Goal: Transaction & Acquisition: Purchase product/service

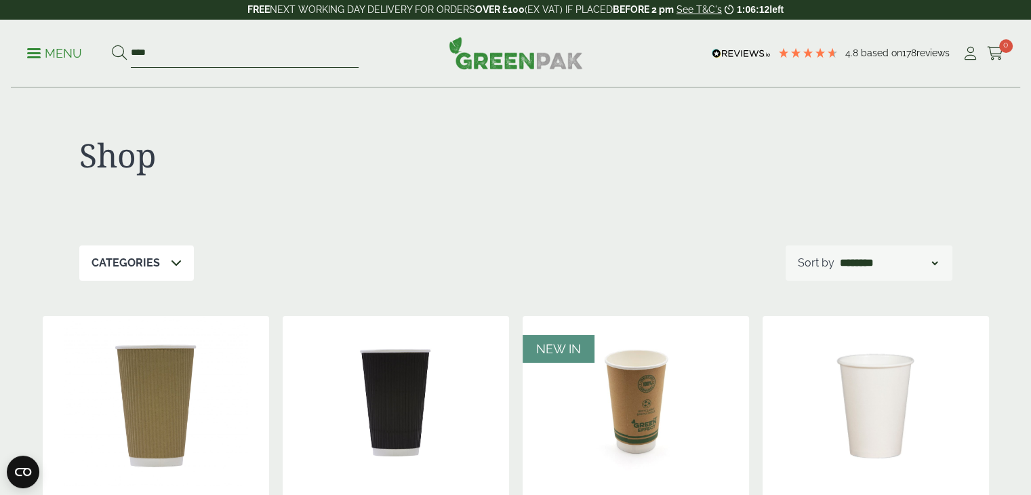
drag, startPoint x: 169, startPoint y: 57, endPoint x: 103, endPoint y: 58, distance: 65.7
click at [103, 58] on ul "Menu ****" at bounding box center [192, 53] width 331 height 28
type input "****"
click at [112, 45] on button at bounding box center [119, 54] width 15 height 18
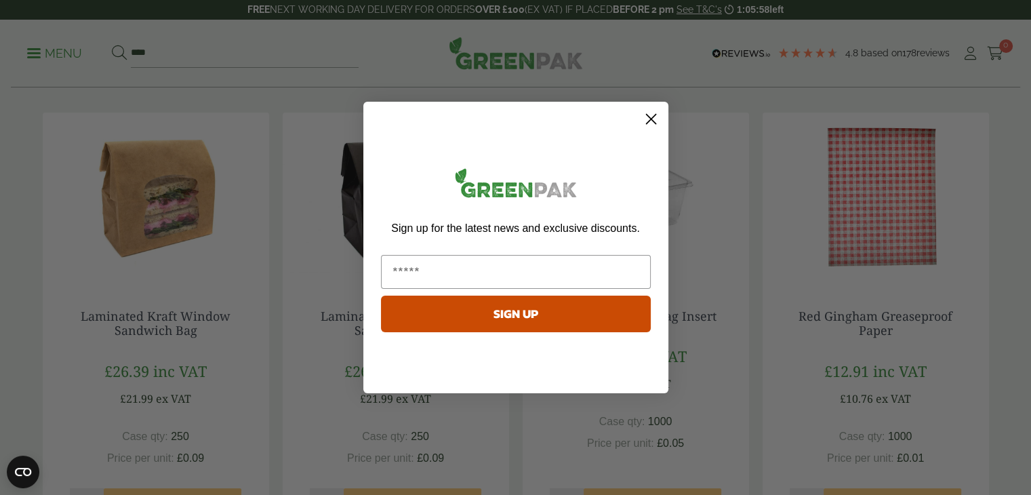
scroll to position [203, 0]
click at [653, 121] on icon "Close dialog" at bounding box center [650, 119] width 9 height 9
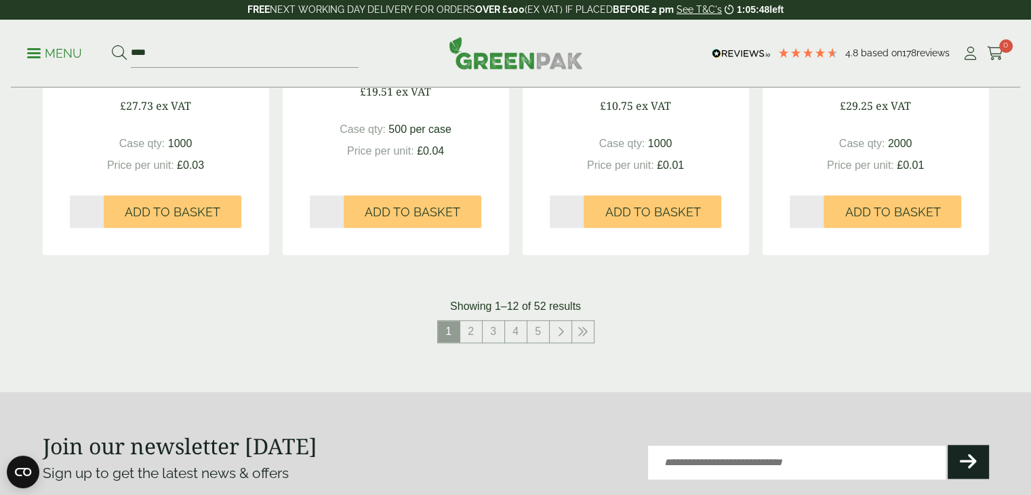
scroll to position [1423, 0]
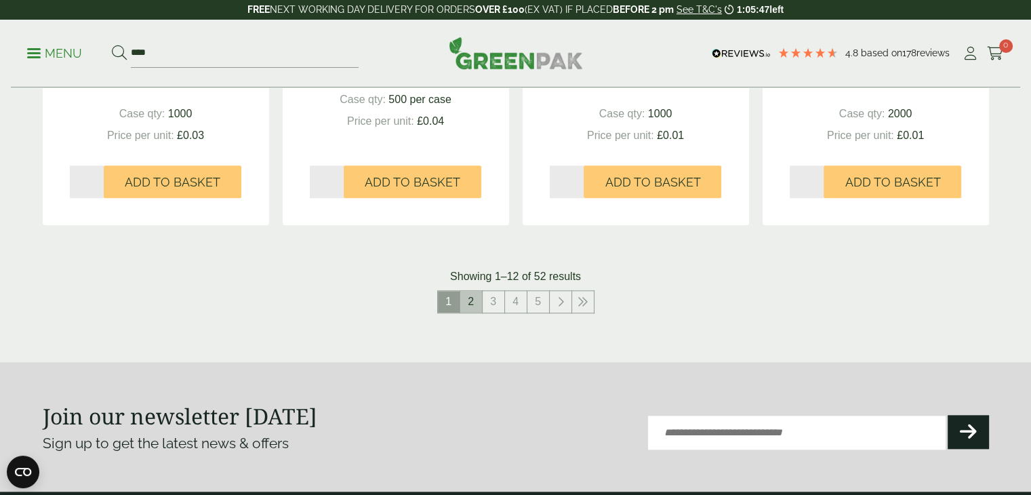
click at [479, 301] on link "2" at bounding box center [471, 302] width 22 height 22
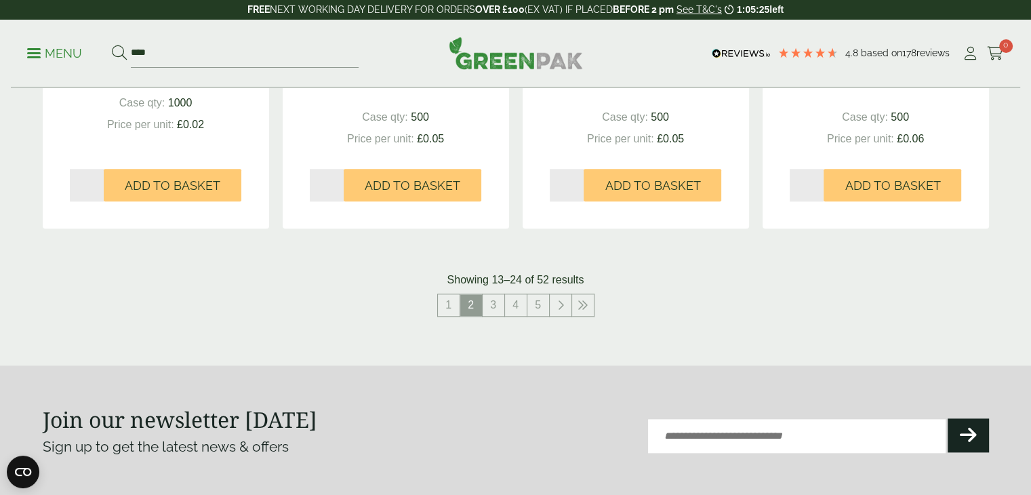
scroll to position [1423, 0]
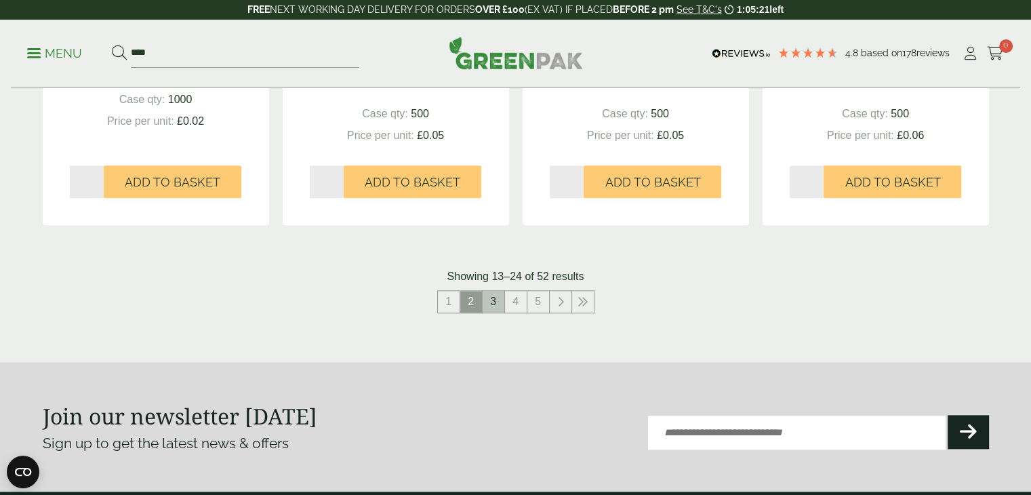
click at [497, 304] on link "3" at bounding box center [494, 302] width 22 height 22
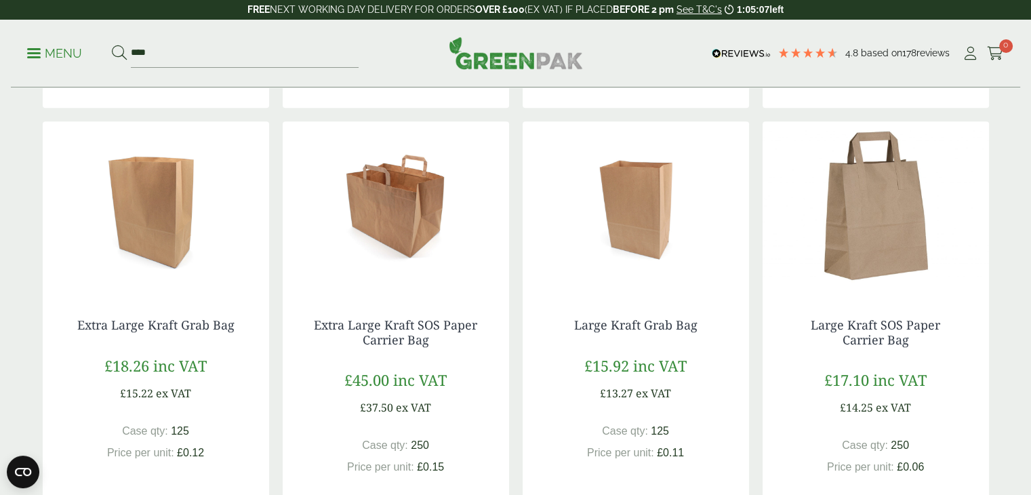
scroll to position [1084, 0]
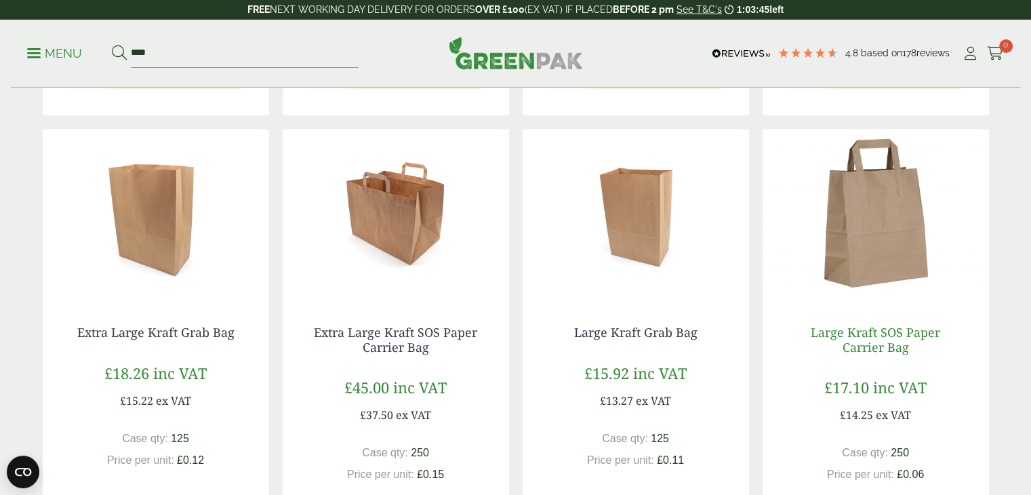
click at [876, 338] on link "Large Kraft SOS Paper Carrier Bag" at bounding box center [875, 339] width 129 height 31
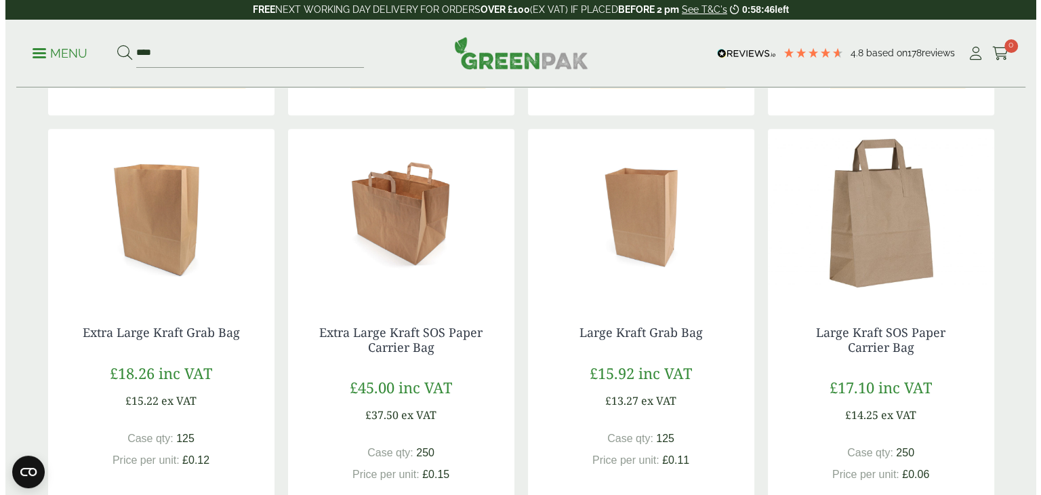
scroll to position [1220, 0]
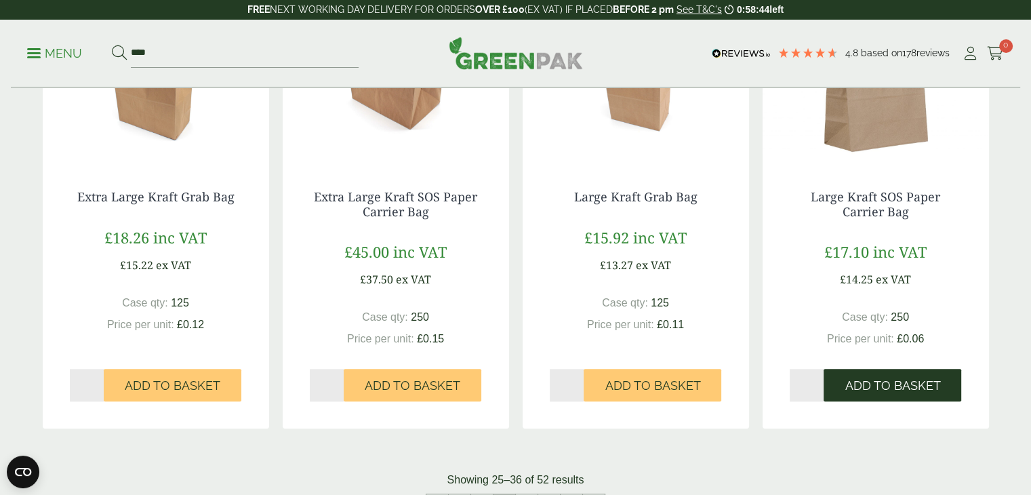
click at [926, 392] on span "Add to Basket" at bounding box center [893, 385] width 96 height 15
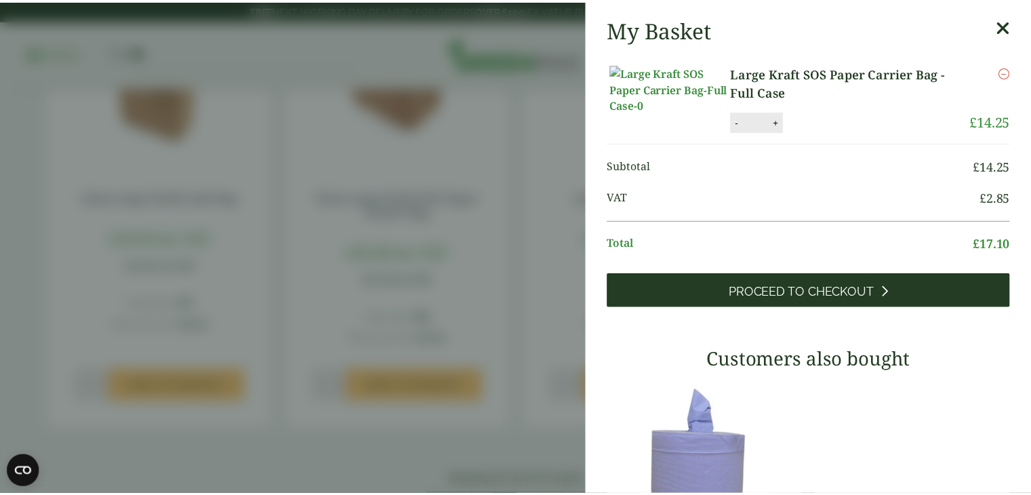
scroll to position [0, 0]
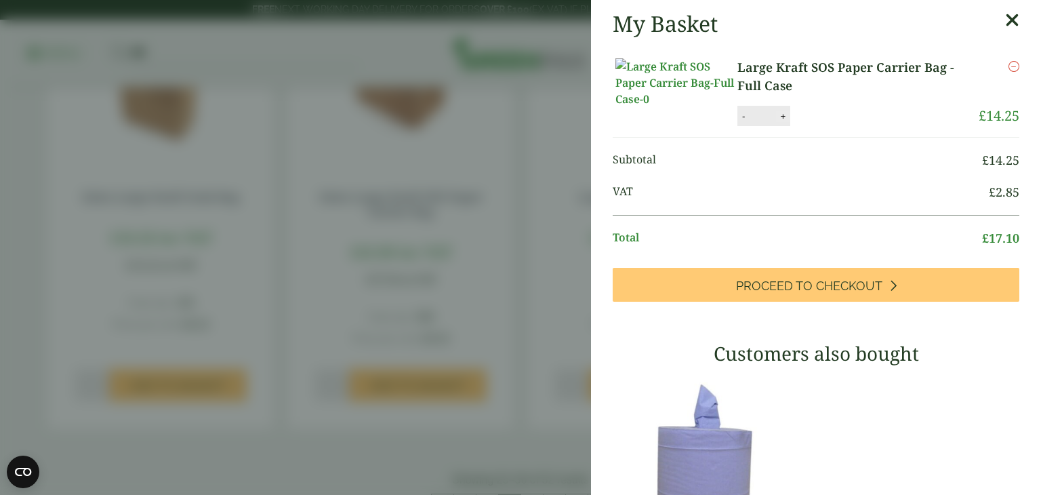
click at [784, 122] on button "+" at bounding box center [783, 116] width 14 height 12
type input "*"
click at [821, 127] on button "Update" at bounding box center [827, 116] width 68 height 20
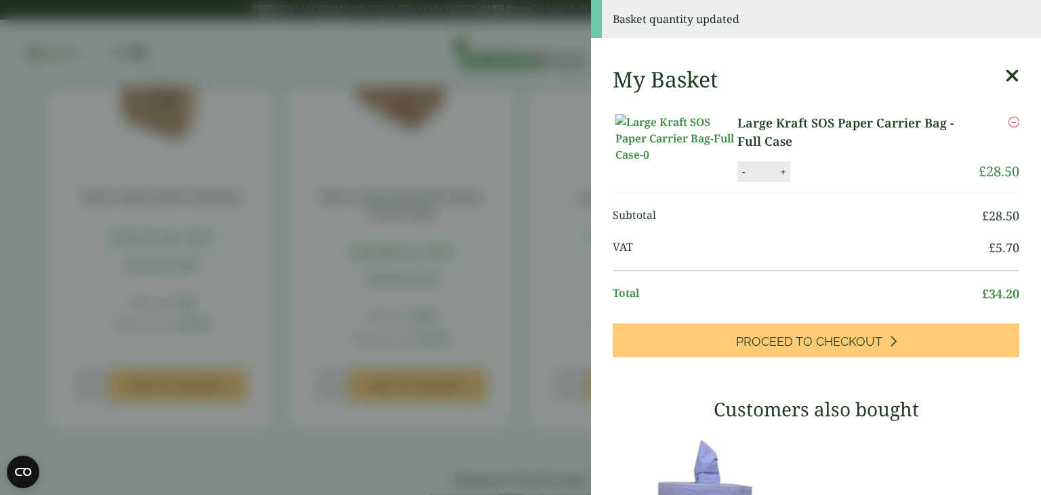
click at [1005, 75] on icon at bounding box center [1012, 75] width 14 height 19
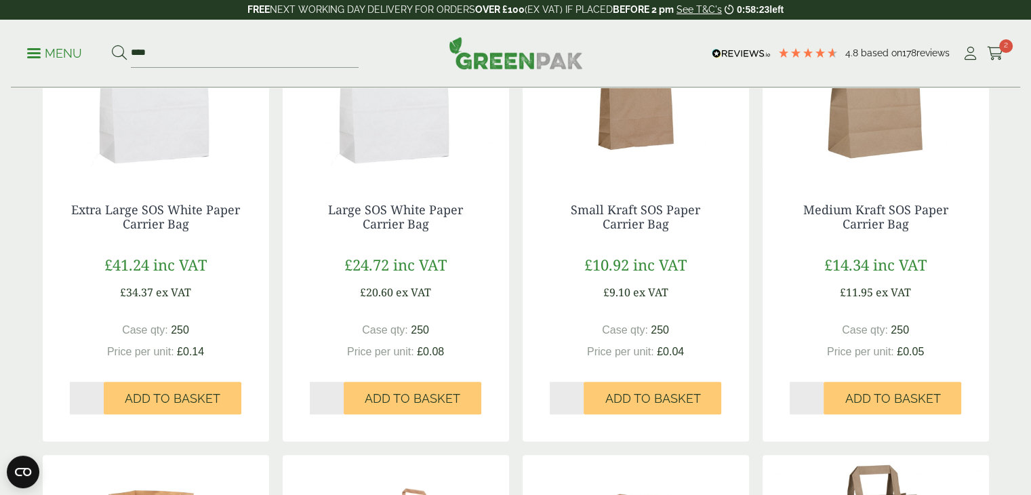
scroll to position [542, 0]
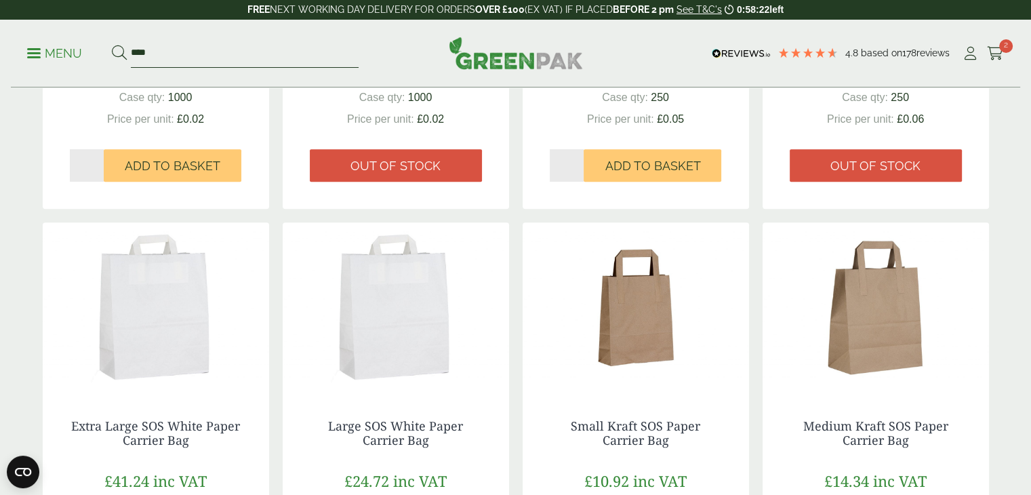
drag, startPoint x: 166, startPoint y: 55, endPoint x: 129, endPoint y: 52, distance: 37.4
click at [134, 52] on input "****" at bounding box center [245, 53] width 228 height 28
type input "*"
type input "******"
click at [112, 45] on button at bounding box center [119, 54] width 15 height 18
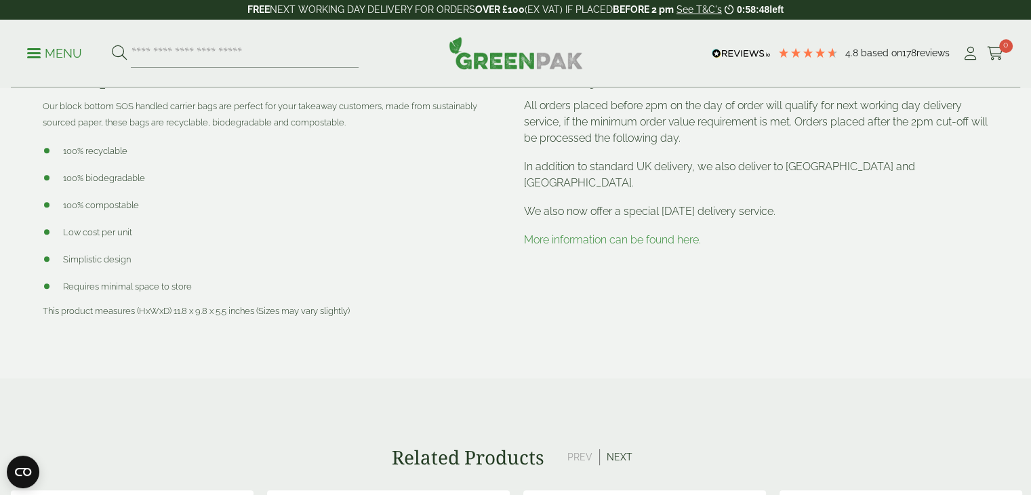
scroll to position [610, 0]
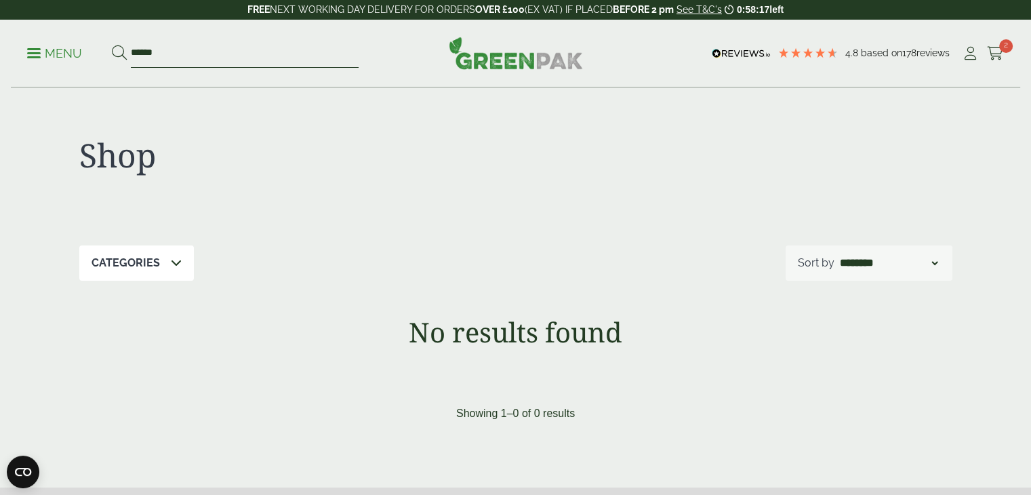
click at [175, 56] on input "******" at bounding box center [245, 53] width 228 height 28
type input "*"
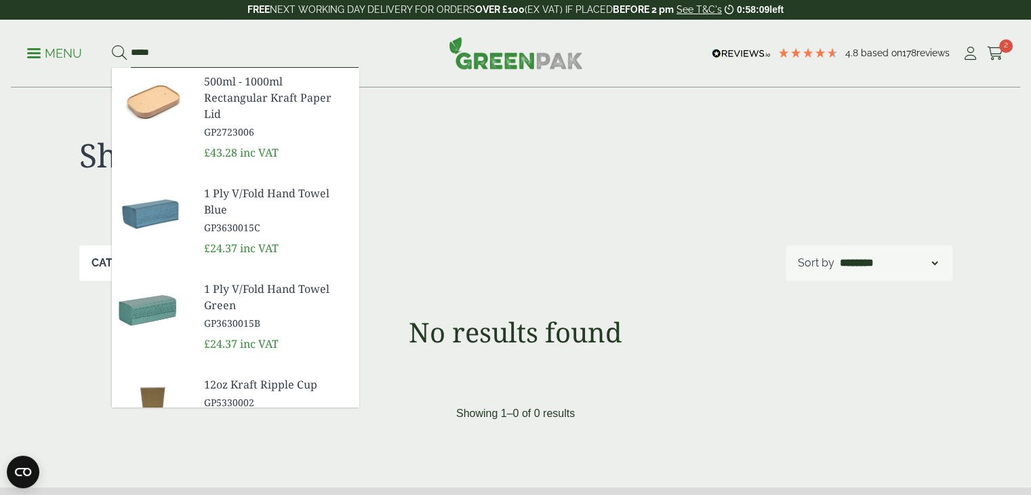
type input "*****"
click at [269, 193] on span "1 Ply V/Fold Hand Towel Blue" at bounding box center [276, 201] width 144 height 33
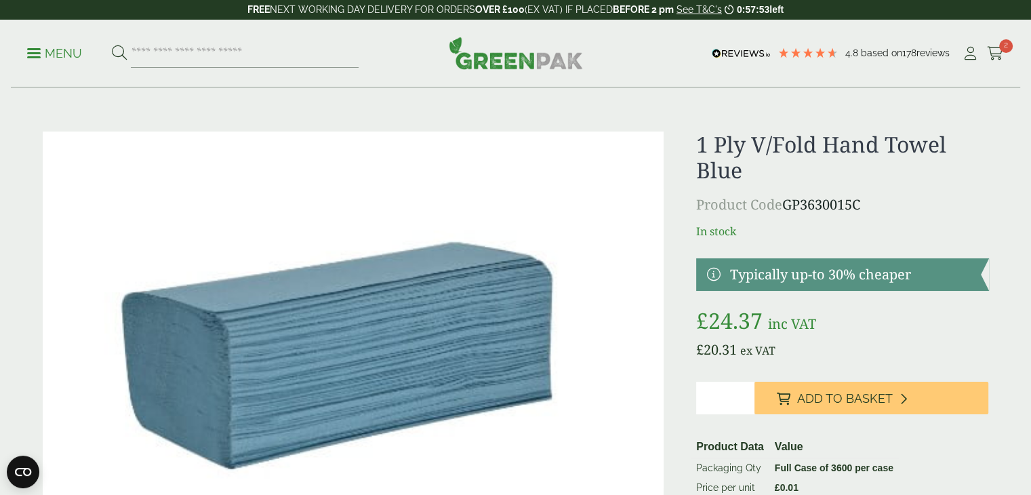
drag, startPoint x: 849, startPoint y: 401, endPoint x: 817, endPoint y: 378, distance: 39.3
click at [849, 401] on span "Add to Basket" at bounding box center [844, 398] width 96 height 15
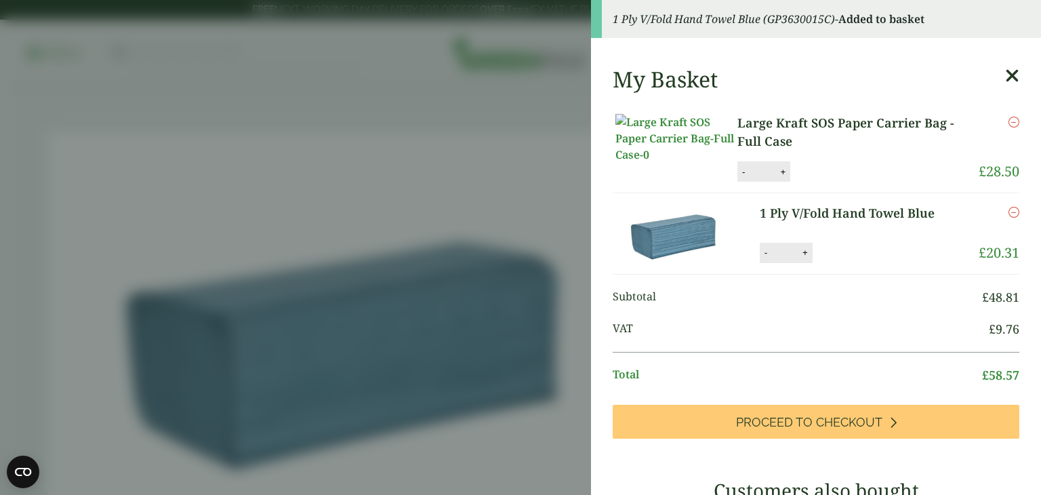
click at [544, 175] on aside "1 Ply V/Fold Hand Towel Blue (GP3630015C) - Added to basket My Basket Large Kra…" at bounding box center [520, 247] width 1041 height 495
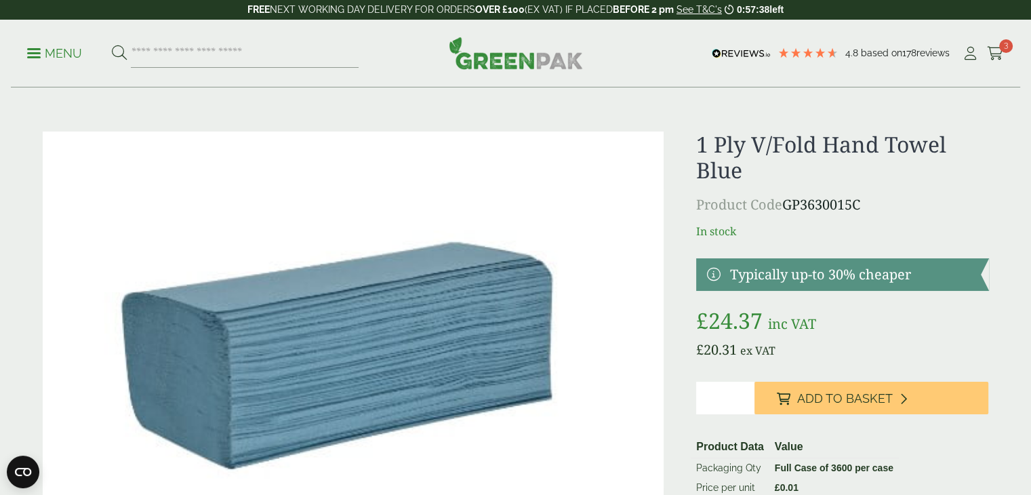
click at [44, 51] on p "Menu" at bounding box center [54, 53] width 55 height 16
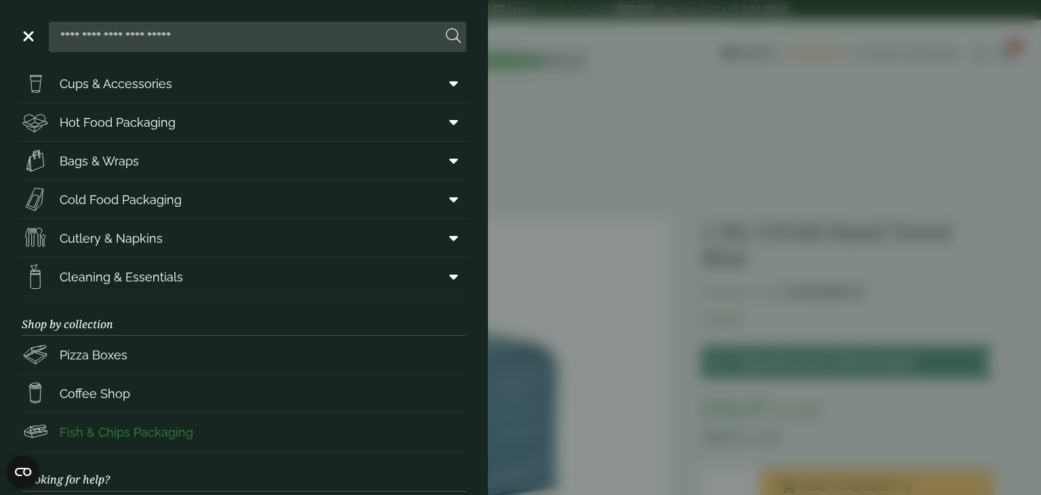
scroll to position [41, 0]
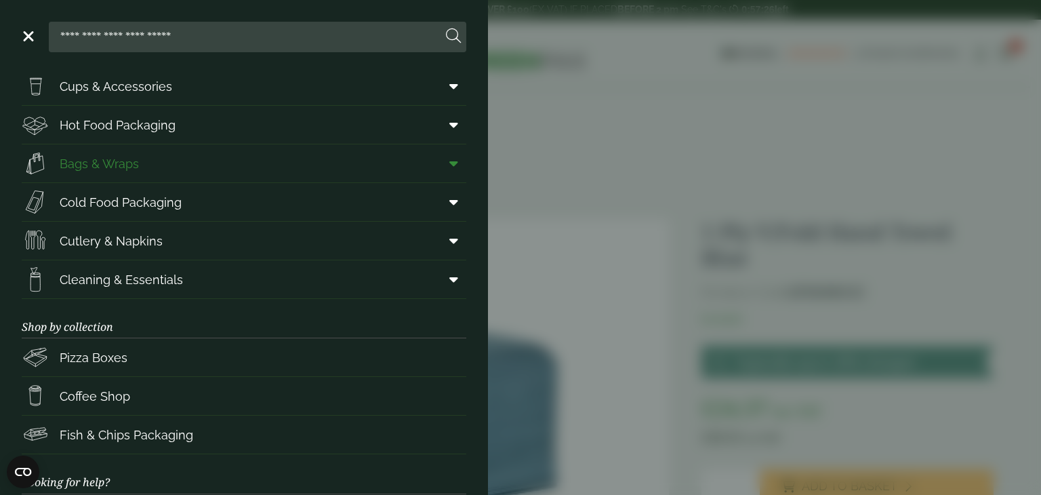
click at [101, 168] on span "Bags & Wraps" at bounding box center [99, 164] width 79 height 18
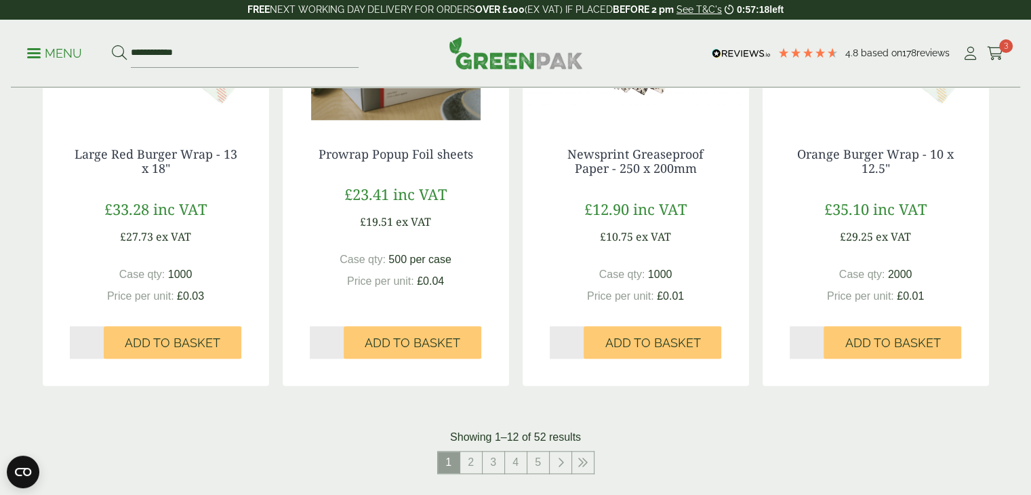
scroll to position [1423, 0]
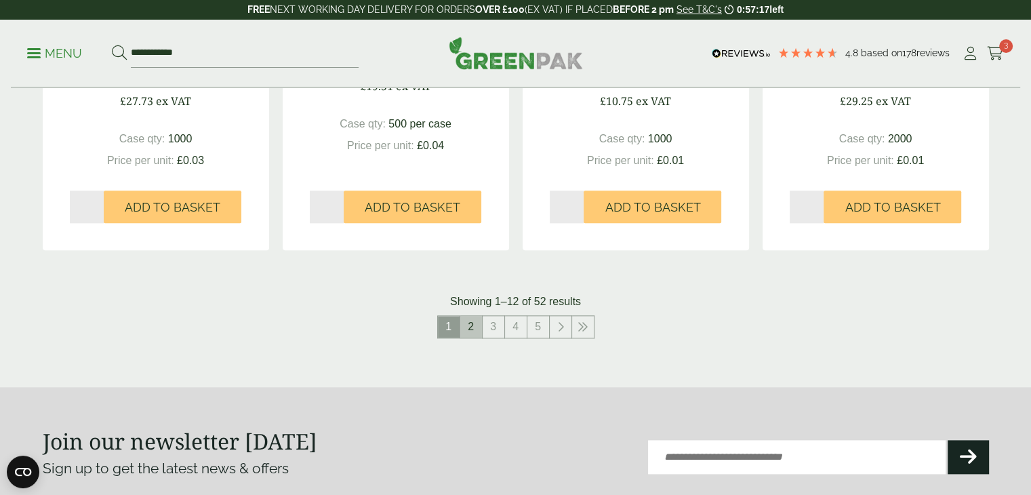
click at [474, 321] on link "2" at bounding box center [471, 327] width 22 height 22
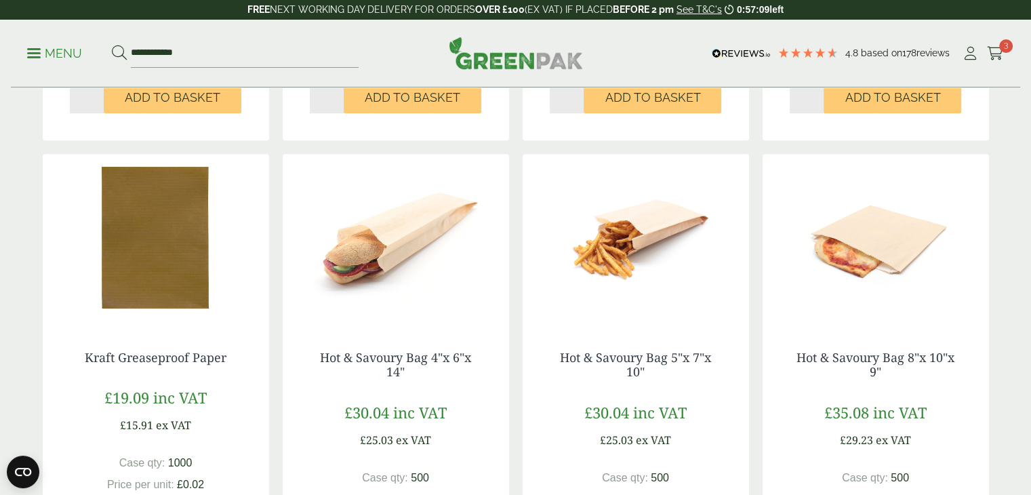
scroll to position [1491, 0]
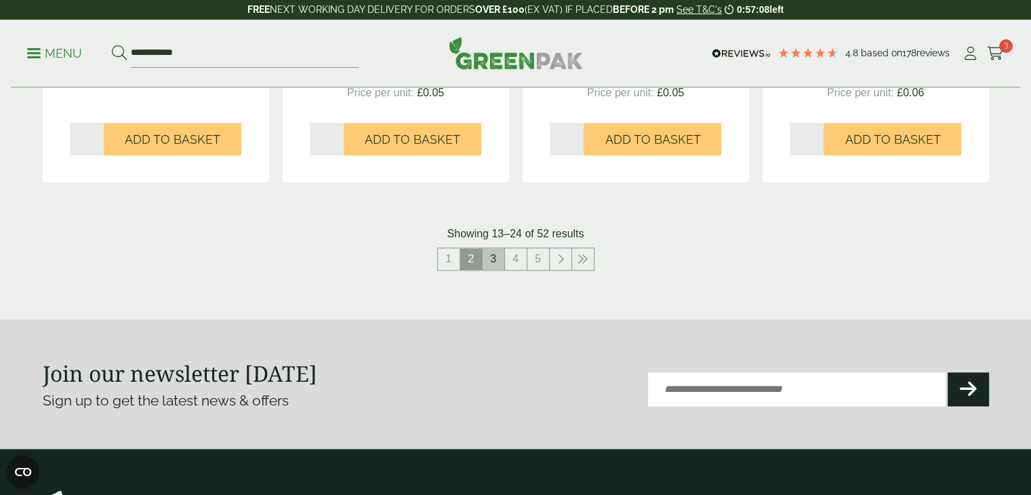
click at [491, 257] on link "3" at bounding box center [494, 259] width 22 height 22
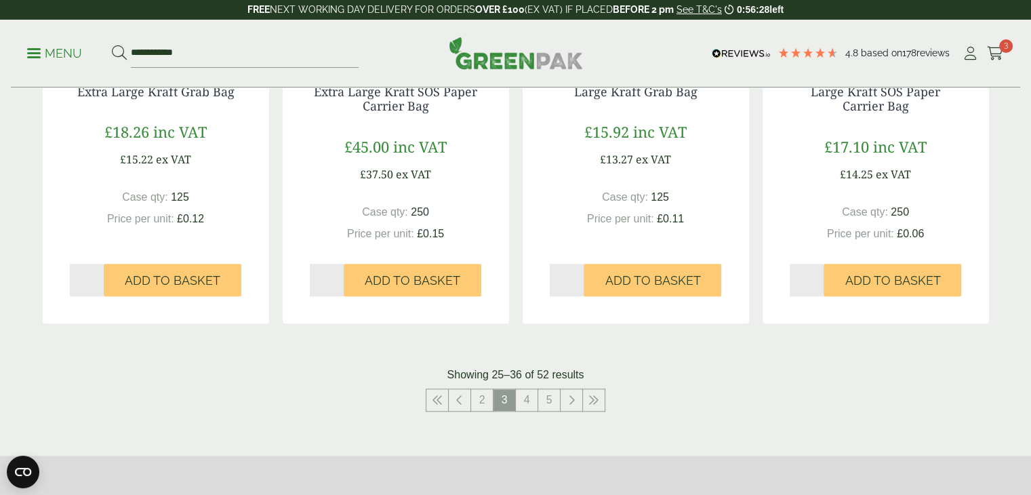
scroll to position [1423, 0]
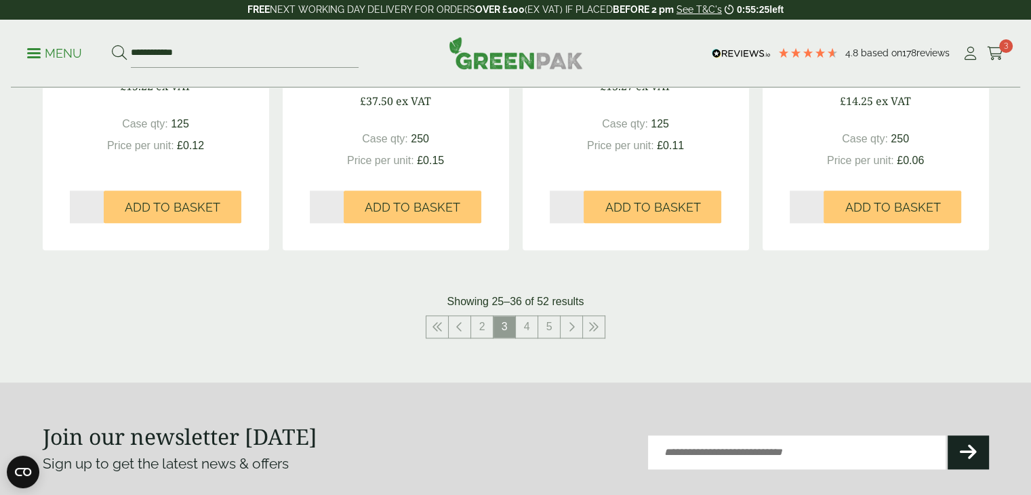
click at [1000, 48] on span "3" at bounding box center [1006, 46] width 14 height 14
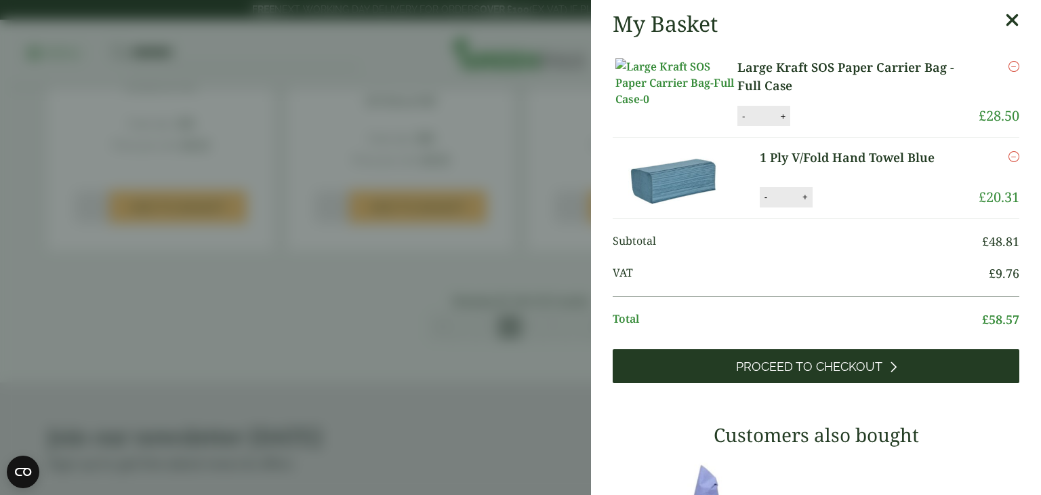
click at [876, 373] on link "Proceed to Checkout" at bounding box center [816, 366] width 407 height 34
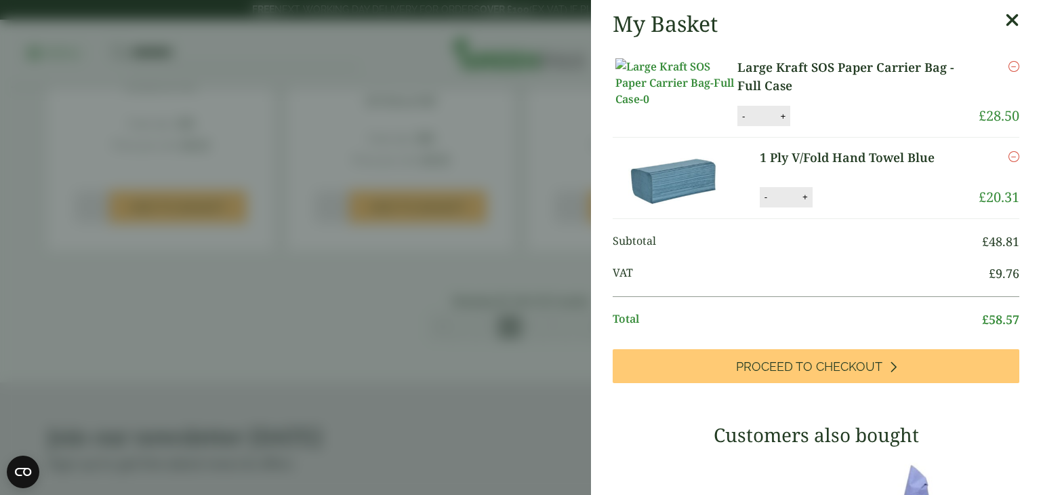
click at [1005, 16] on icon at bounding box center [1012, 20] width 14 height 19
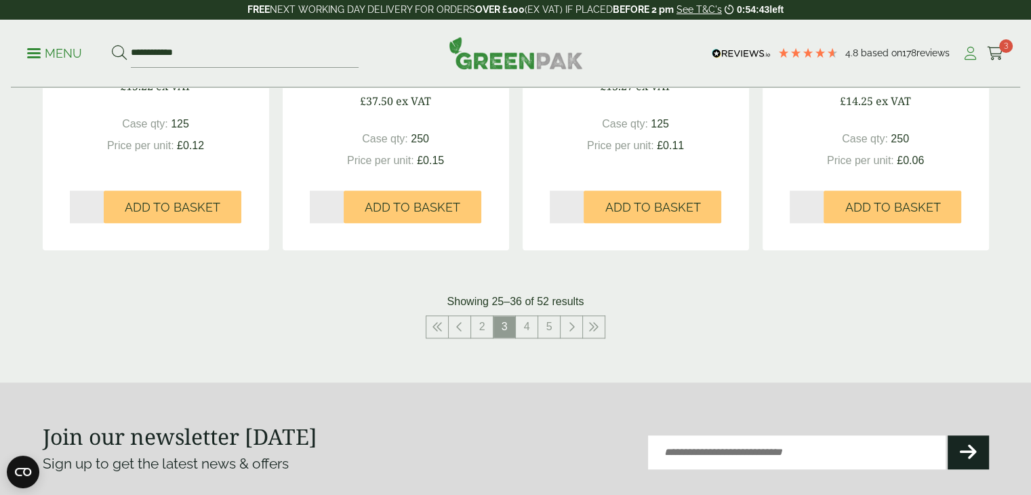
click at [975, 49] on icon at bounding box center [970, 54] width 17 height 14
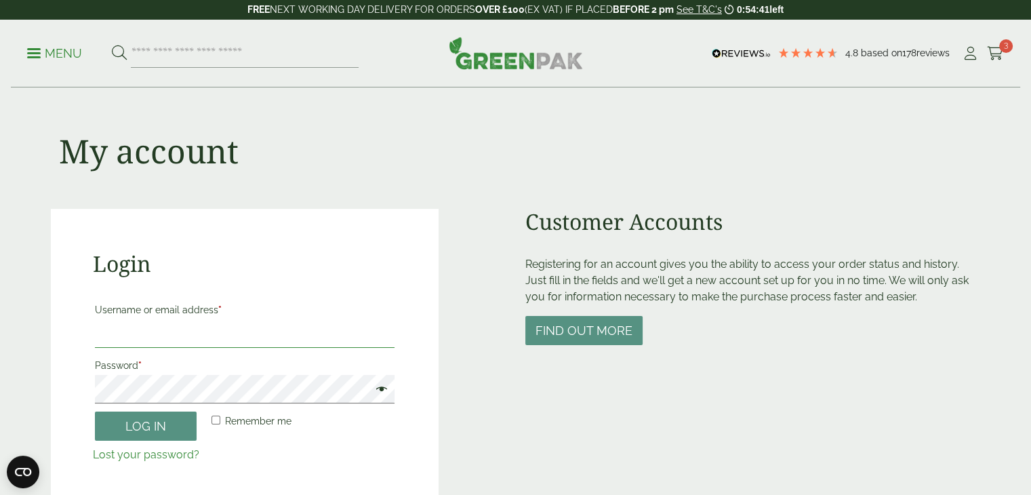
click at [150, 335] on input "Username or email address *" at bounding box center [245, 333] width 300 height 28
type input "**********"
click at [122, 425] on button "Log in" at bounding box center [146, 425] width 102 height 29
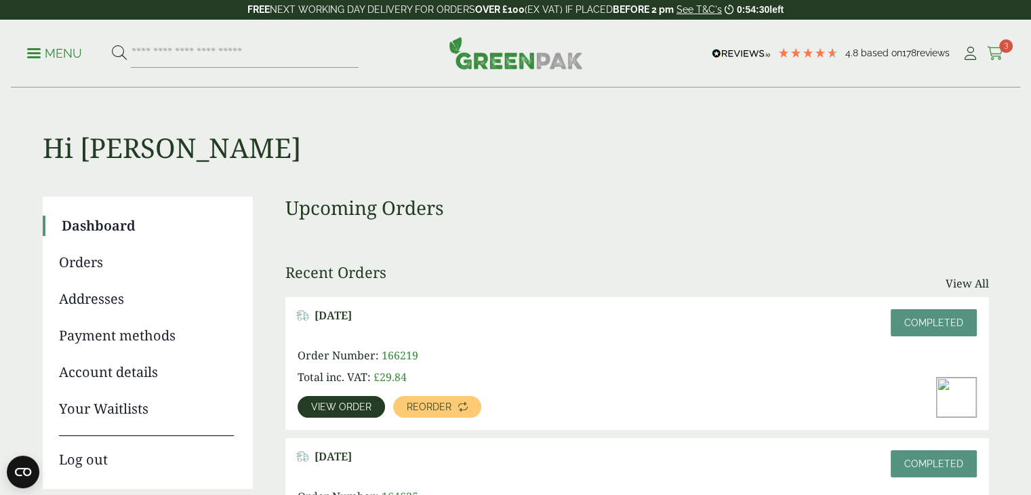
click at [996, 47] on icon at bounding box center [995, 54] width 17 height 14
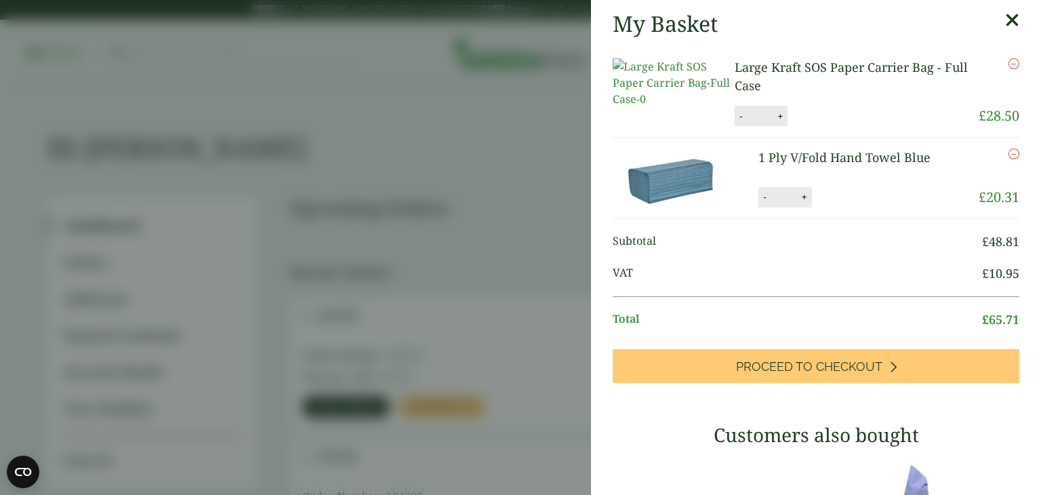
click at [511, 178] on aside "My Basket Large Kraft SOS Paper Carrier Bag - Full Case Large Kraft SOS Paper C…" at bounding box center [520, 247] width 1041 height 495
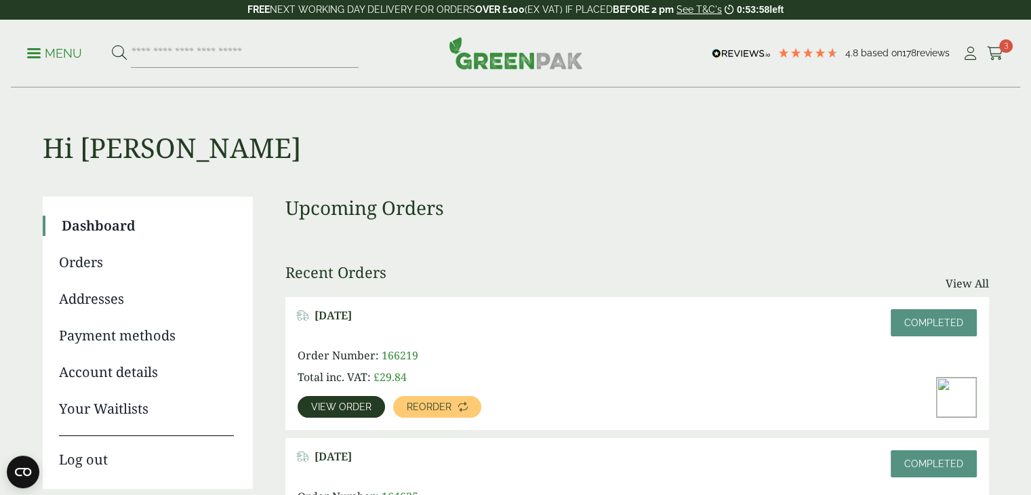
click at [996, 58] on icon at bounding box center [995, 54] width 17 height 14
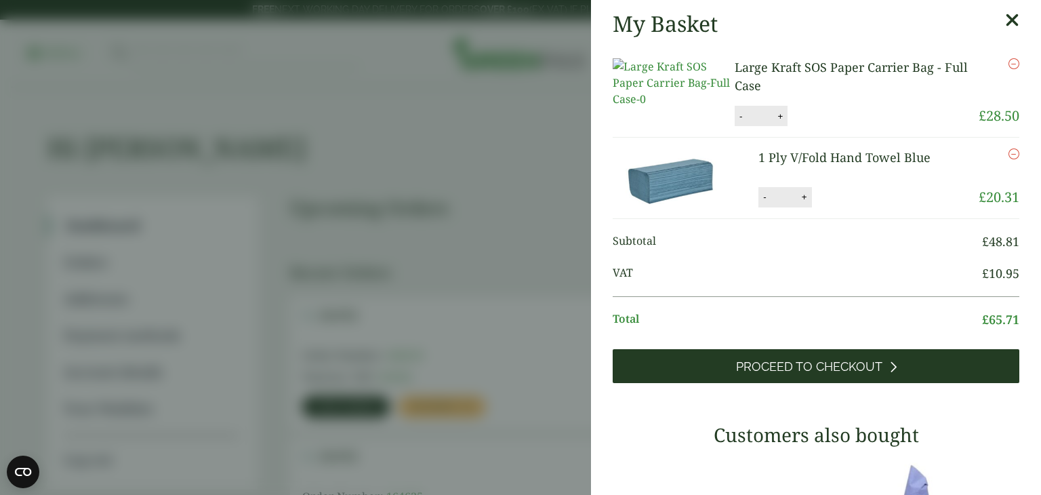
click at [856, 374] on span "Proceed to Checkout" at bounding box center [809, 366] width 146 height 15
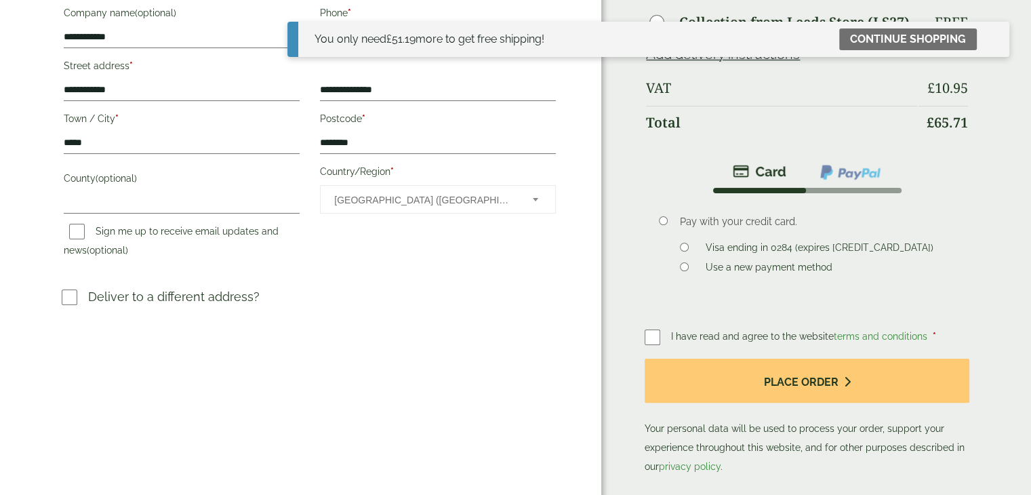
scroll to position [271, 0]
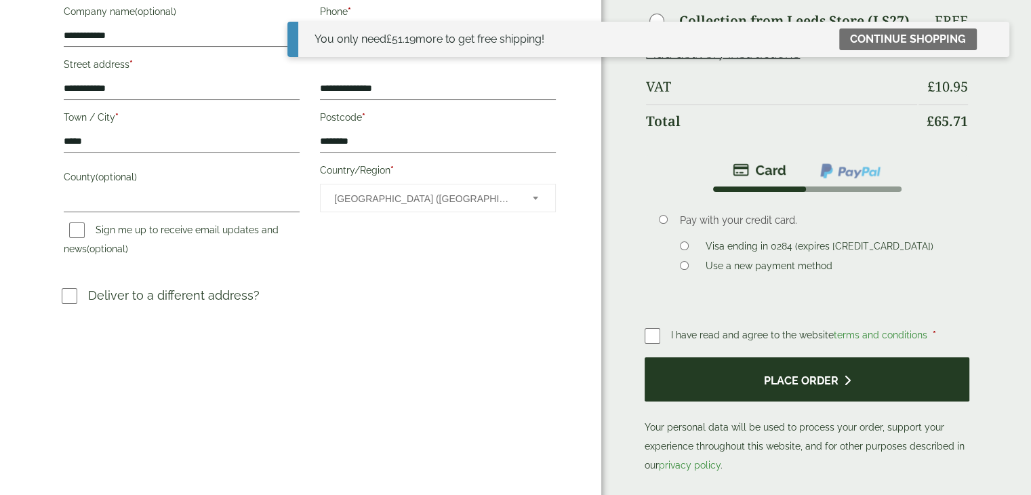
click at [792, 373] on button "Place order" at bounding box center [807, 379] width 325 height 44
